Goal: Task Accomplishment & Management: Manage account settings

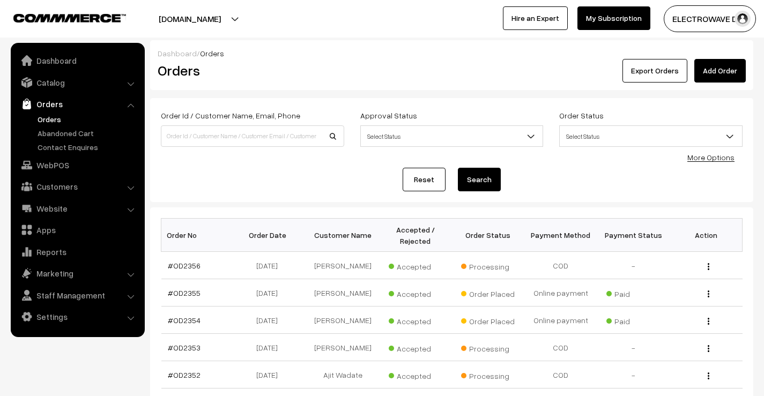
click at [55, 116] on link "Orders" at bounding box center [88, 119] width 106 height 11
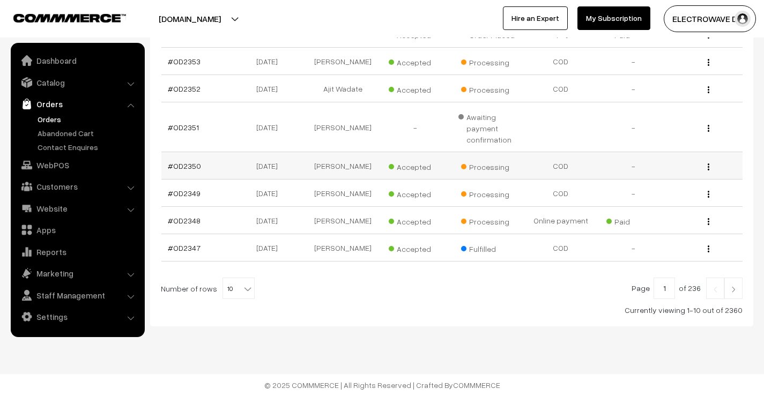
scroll to position [312, 0]
click at [730, 287] on img at bounding box center [733, 289] width 10 height 6
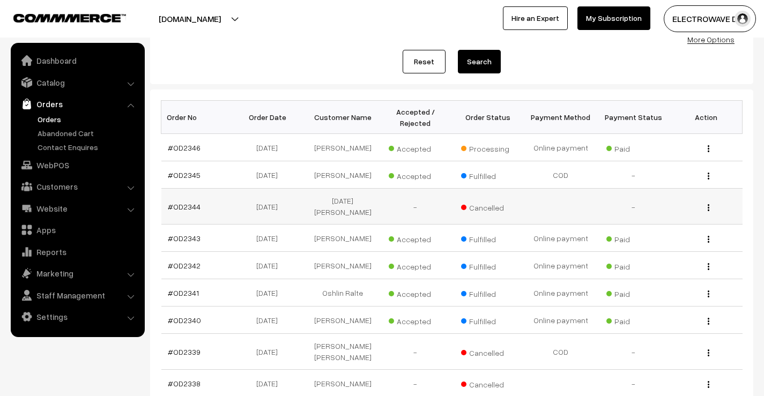
scroll to position [272, 0]
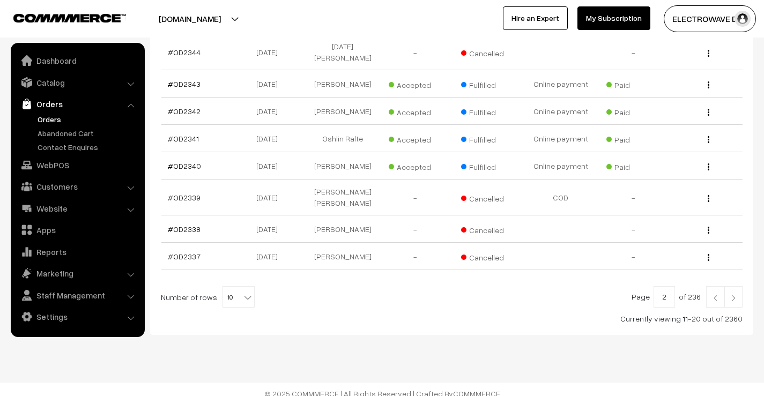
click at [711, 295] on img at bounding box center [715, 298] width 10 height 6
